Goal: Find specific page/section: Find specific page/section

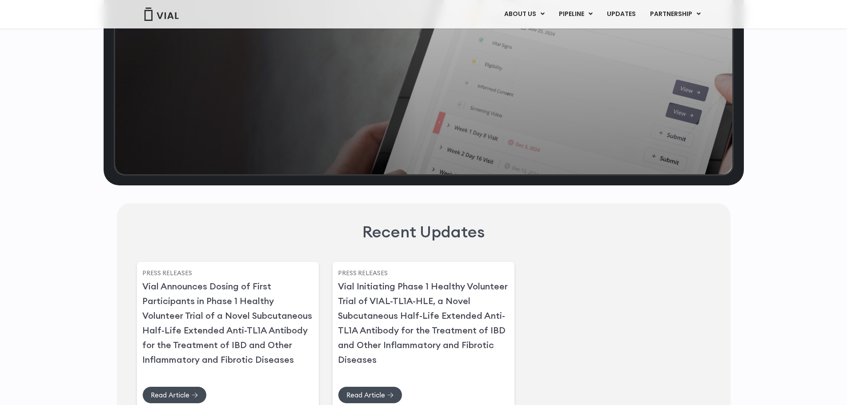
scroll to position [1923, 0]
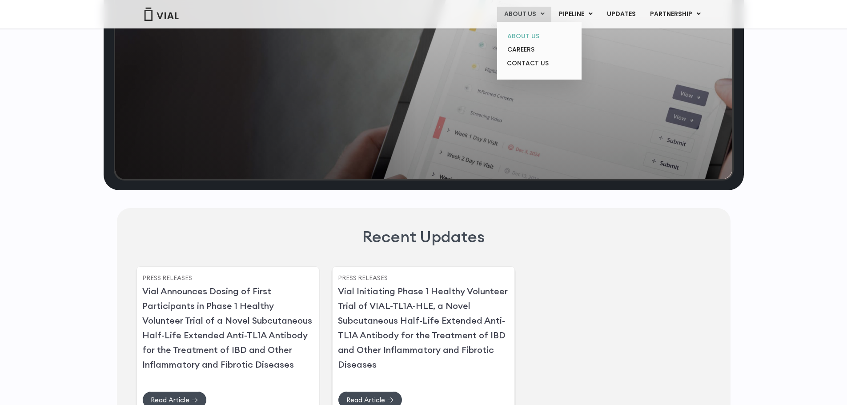
click at [539, 31] on link "ABOUT US" at bounding box center [539, 36] width 78 height 14
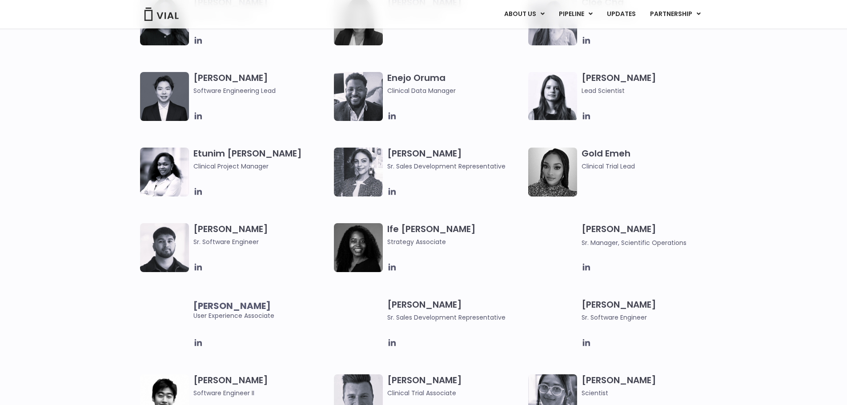
scroll to position [823, 0]
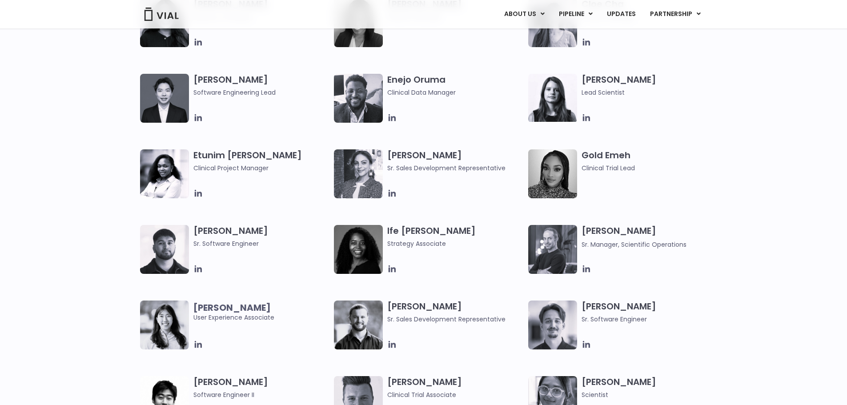
click at [355, 106] on img at bounding box center [358, 98] width 49 height 49
click at [392, 118] on icon at bounding box center [392, 117] width 7 height 7
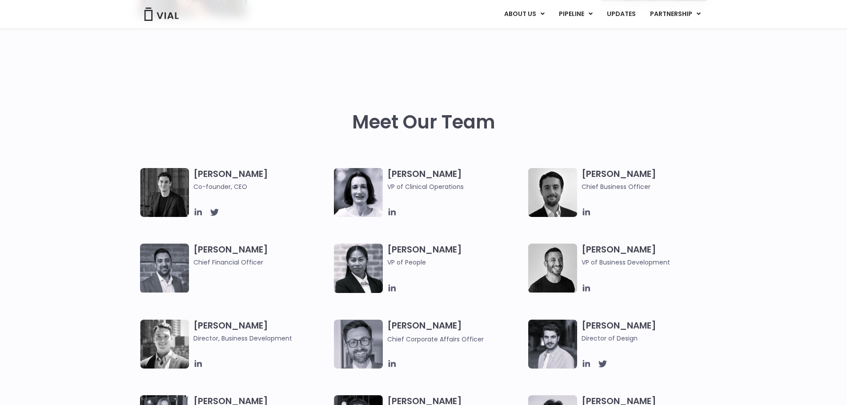
scroll to position [334, 0]
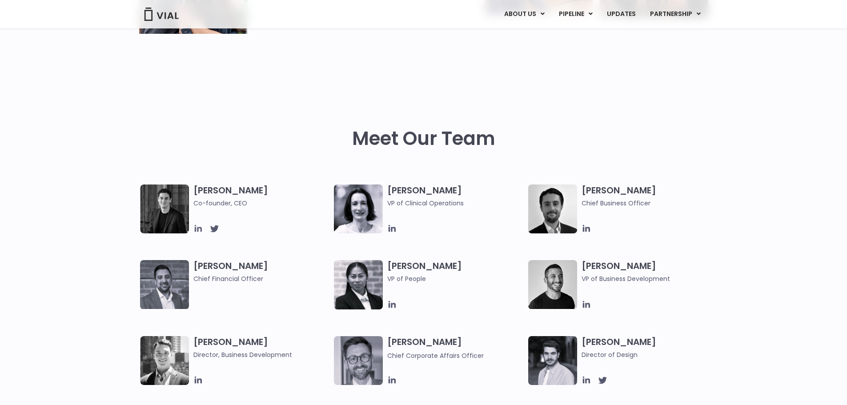
click at [201, 229] on icon at bounding box center [197, 228] width 7 height 7
